Goal: Information Seeking & Learning: Learn about a topic

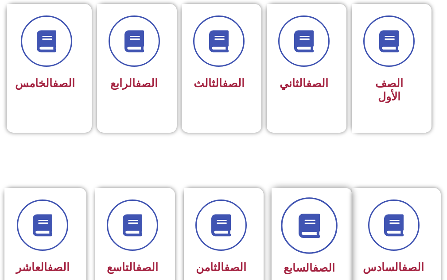
scroll to position [354, 0]
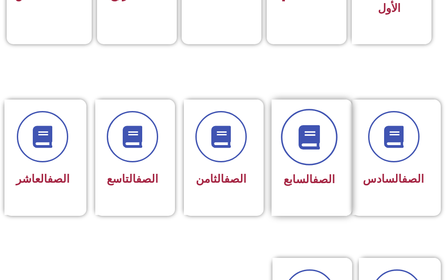
click at [307, 128] on icon at bounding box center [309, 137] width 24 height 24
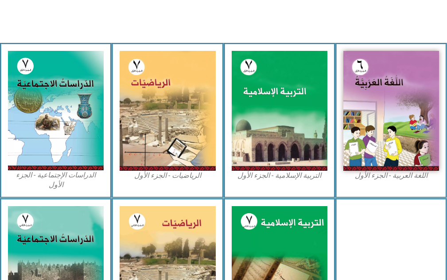
scroll to position [310, 0]
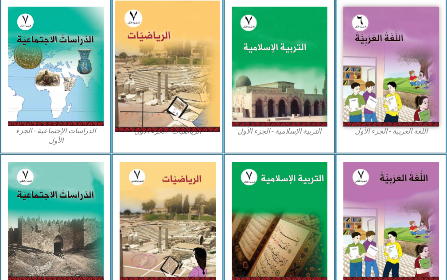
click at [180, 63] on img at bounding box center [167, 66] width 105 height 131
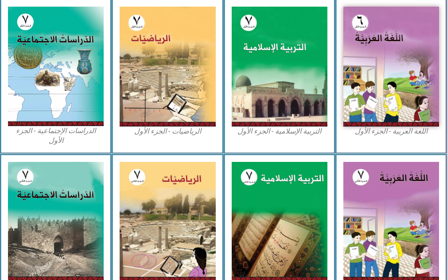
click at [7, 125] on div "الدراسات الإجتماعية - الجزء الأول​" at bounding box center [56, 76] width 112 height 155
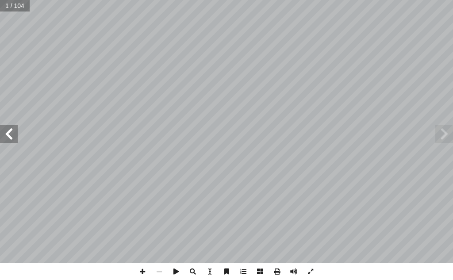
click at [3, 135] on span at bounding box center [9, 134] width 18 height 18
click at [0, 130] on span at bounding box center [9, 134] width 18 height 18
click at [0, 128] on span at bounding box center [9, 134] width 18 height 18
click at [1, 129] on span at bounding box center [9, 134] width 18 height 18
click at [2, 130] on span at bounding box center [9, 134] width 18 height 18
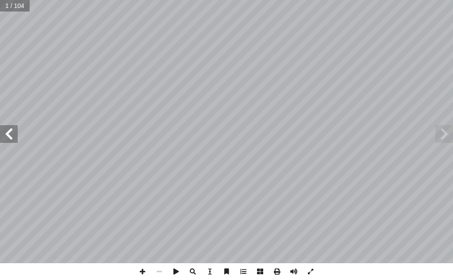
click at [2, 130] on span at bounding box center [9, 134] width 18 height 18
click at [5, 128] on span at bounding box center [9, 134] width 18 height 18
click at [5, 131] on span at bounding box center [9, 134] width 18 height 18
click at [8, 133] on span at bounding box center [9, 134] width 18 height 18
click at [10, 130] on span at bounding box center [9, 134] width 18 height 18
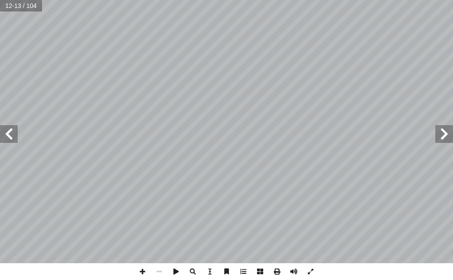
click at [10, 131] on span at bounding box center [9, 134] width 18 height 18
click at [11, 131] on span at bounding box center [9, 134] width 18 height 18
click at [12, 132] on span at bounding box center [9, 134] width 18 height 18
click at [10, 132] on span at bounding box center [9, 134] width 18 height 18
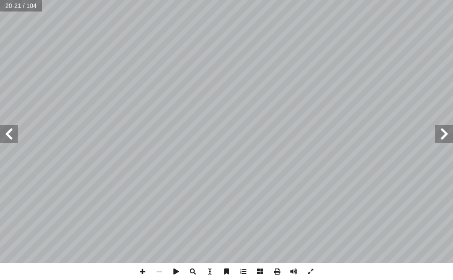
click at [9, 131] on span at bounding box center [9, 134] width 18 height 18
click at [9, 130] on span at bounding box center [9, 134] width 18 height 18
click at [161, 276] on span at bounding box center [159, 271] width 17 height 17
click at [147, 278] on span at bounding box center [142, 271] width 17 height 17
click at [445, 144] on div "22 ____ = ___ + ___ + ___ + ___ + ٢ - + ٢ - : ّ ن أ � ُ حظ � ل أ � _____: ٍ د ّ…" at bounding box center [226, 131] width 453 height 263
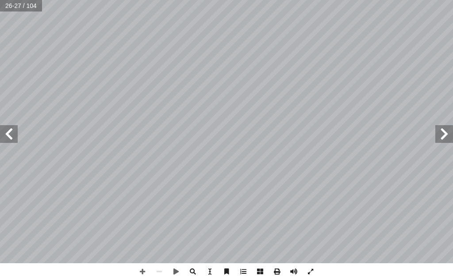
drag, startPoint x: 437, startPoint y: 132, endPoint x: 441, endPoint y: 127, distance: 6.0
click at [441, 127] on span at bounding box center [445, 134] width 18 height 18
click at [447, 131] on span at bounding box center [445, 134] width 18 height 18
click at [447, 130] on span at bounding box center [445, 134] width 18 height 18
